Goal: Navigation & Orientation: Find specific page/section

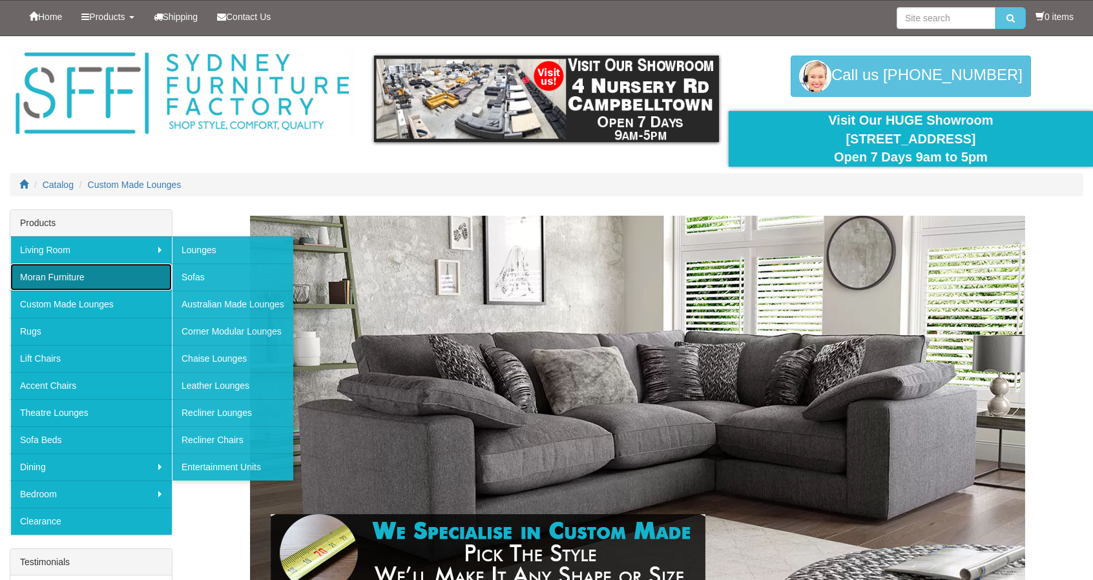
click at [41, 273] on link "Moran Furniture" at bounding box center [90, 276] width 161 height 27
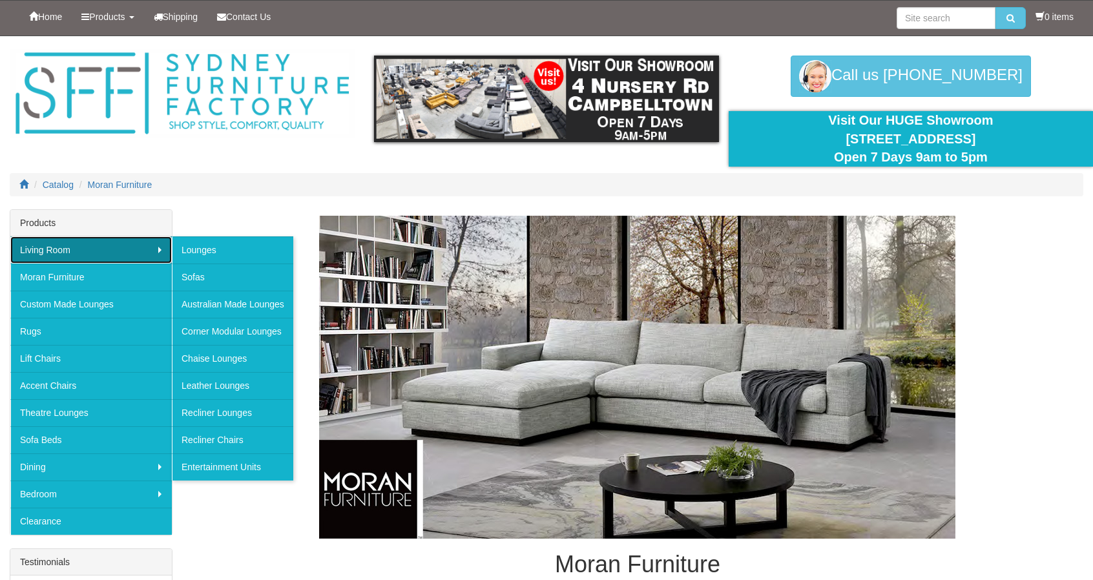
click at [46, 251] on link "Living Room" at bounding box center [90, 249] width 161 height 27
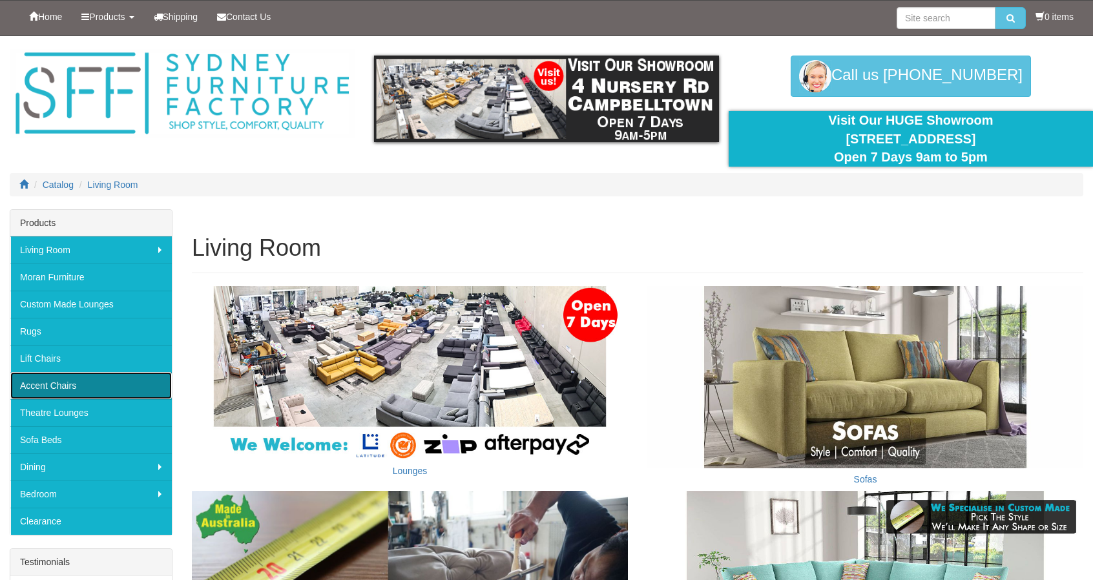
click at [40, 380] on link "Accent Chairs" at bounding box center [90, 385] width 161 height 27
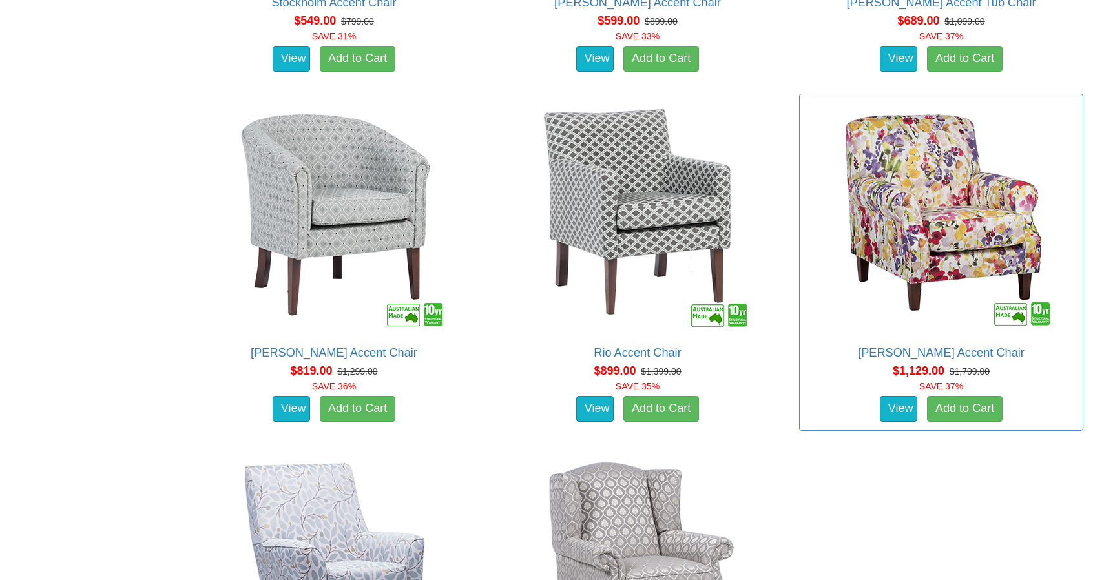
scroll to position [1522, 0]
